Goal: Task Accomplishment & Management: Manage account settings

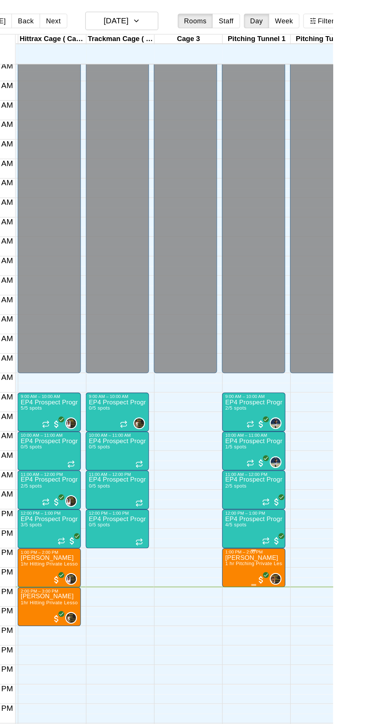
click at [292, 451] on img "edit" at bounding box center [292, 454] width 9 height 9
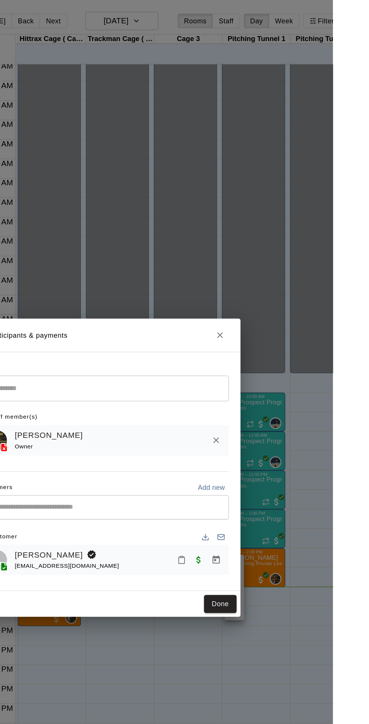
click at [187, 307] on input "Search staff" at bounding box center [192, 300] width 186 height 13
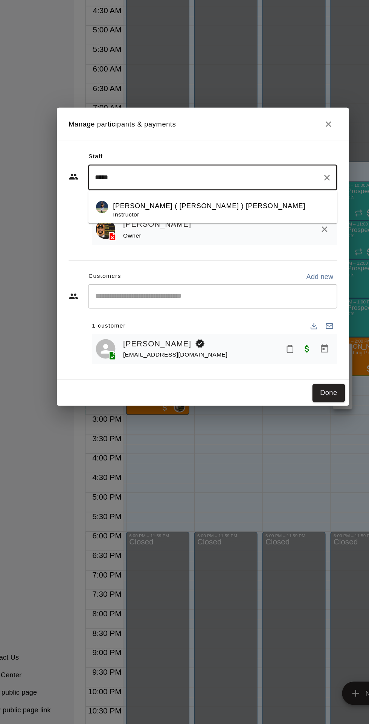
click at [157, 327] on p "[PERSON_NAME] ( [PERSON_NAME] ) [PERSON_NAME]" at bounding box center [189, 323] width 149 height 8
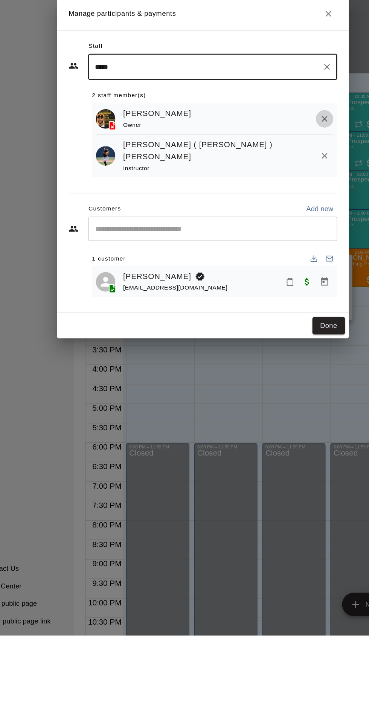
type input "*****"
click at [281, 326] on icon "Remove" at bounding box center [278, 324] width 5 height 5
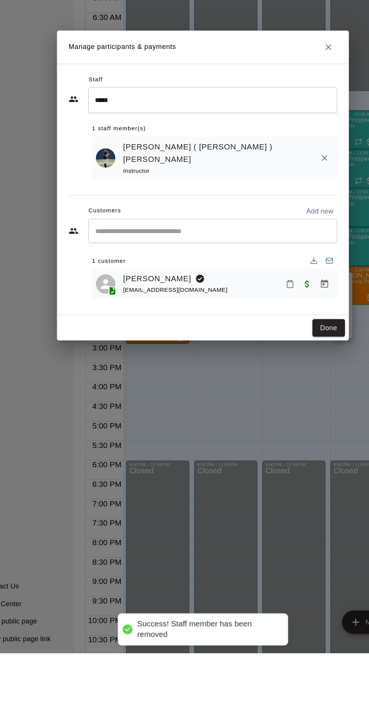
click at [255, 442] on icon "Mark attendance" at bounding box center [251, 438] width 7 height 7
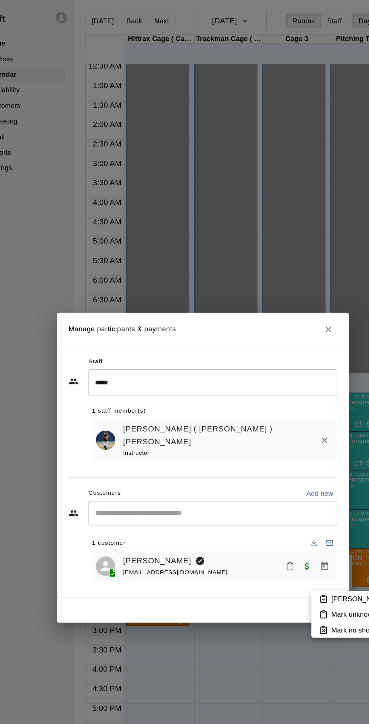
click at [296, 462] on p "[PERSON_NAME] attended" at bounding box center [317, 464] width 67 height 8
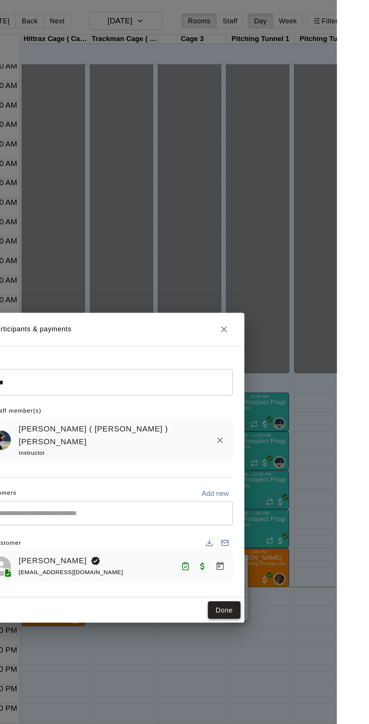
click at [294, 479] on button "Done" at bounding box center [281, 472] width 25 height 14
